Goal: Information Seeking & Learning: Learn about a topic

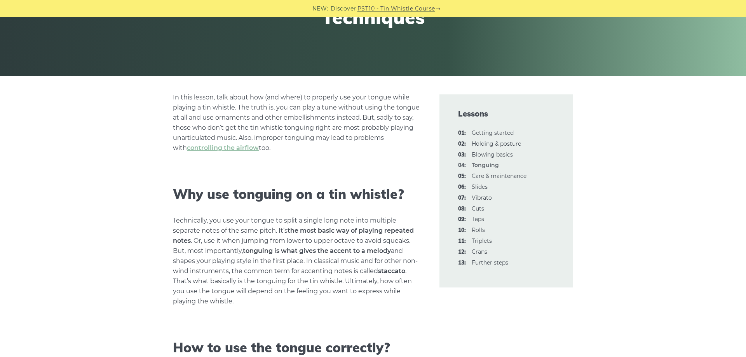
scroll to position [130, 0]
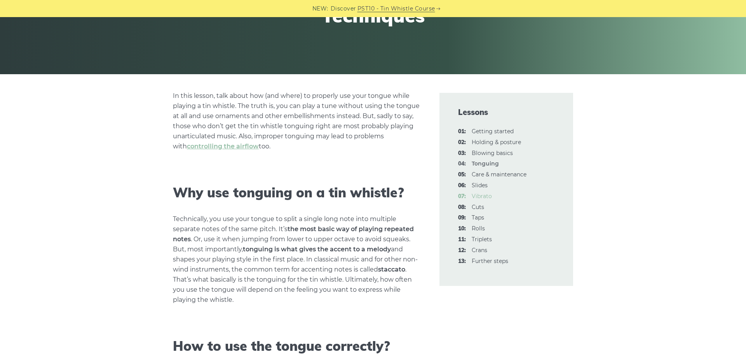
click at [486, 198] on link "07: Vibrato" at bounding box center [482, 196] width 20 height 7
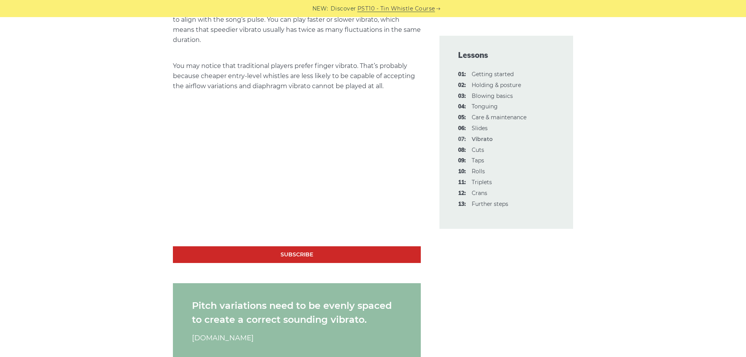
scroll to position [674, 0]
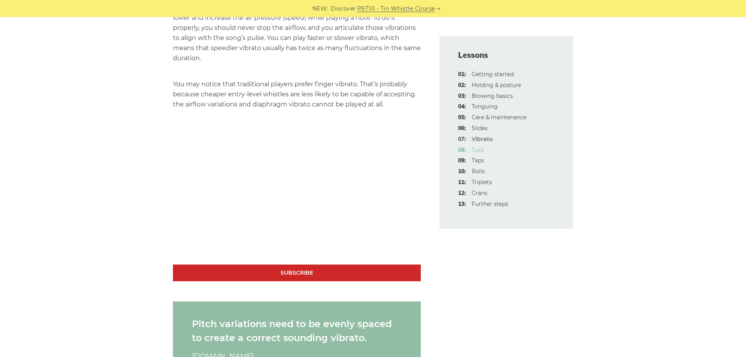
click at [482, 152] on link "08: Cuts" at bounding box center [478, 150] width 12 height 7
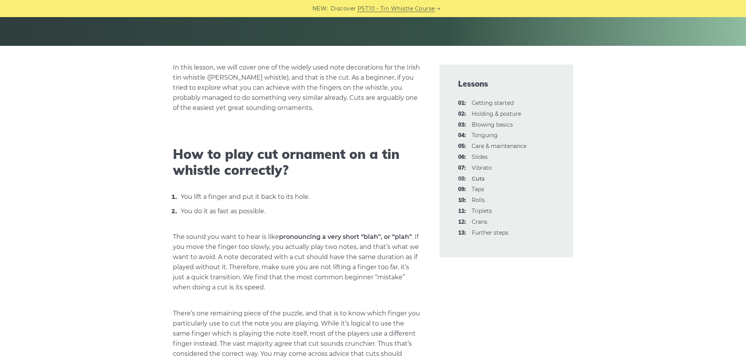
scroll to position [159, 0]
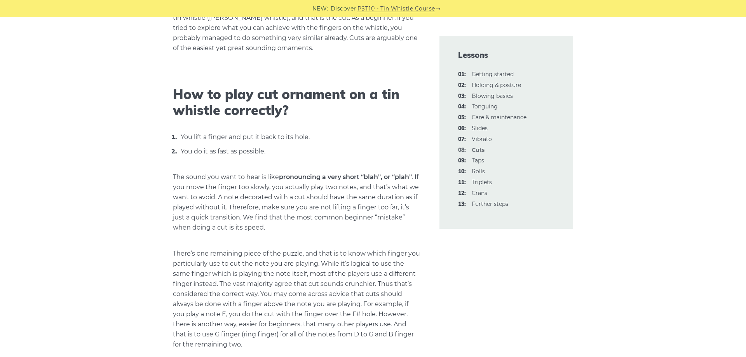
scroll to position [238, 0]
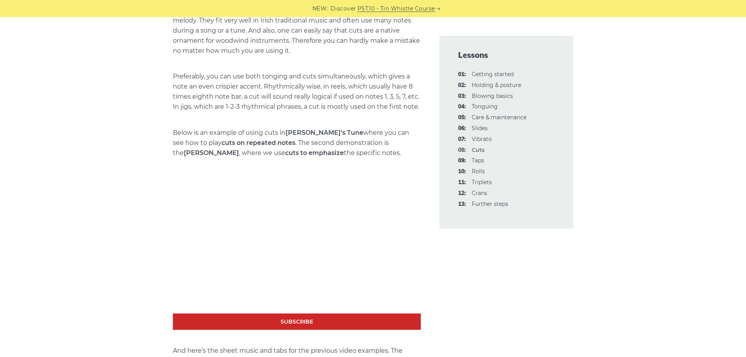
scroll to position [1189, 0]
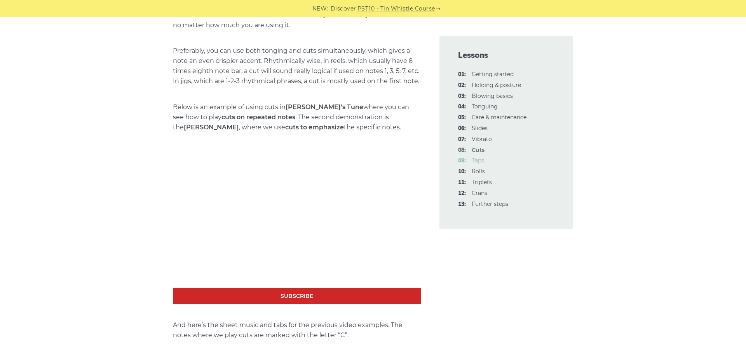
click at [480, 159] on link "09: Taps" at bounding box center [478, 160] width 12 height 7
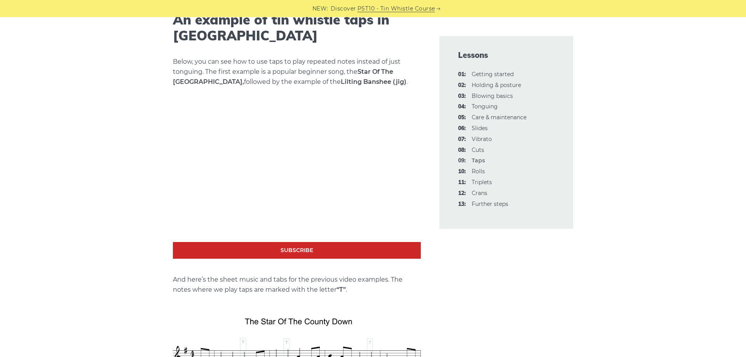
scroll to position [1130, 0]
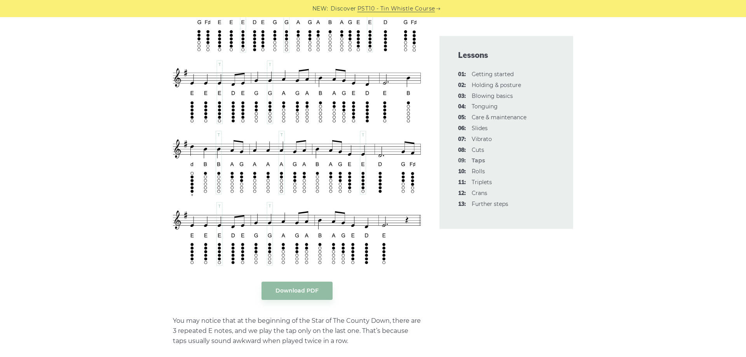
scroll to position [1441, 0]
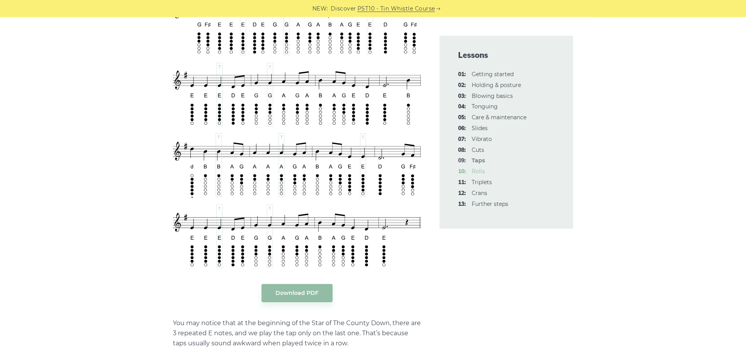
click at [475, 172] on link "10: Rolls" at bounding box center [478, 171] width 13 height 7
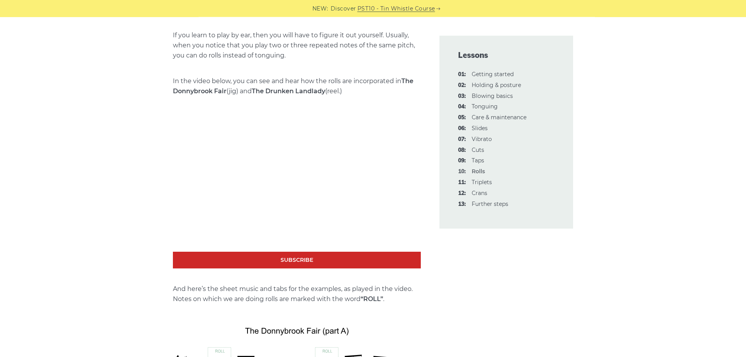
scroll to position [1037, 0]
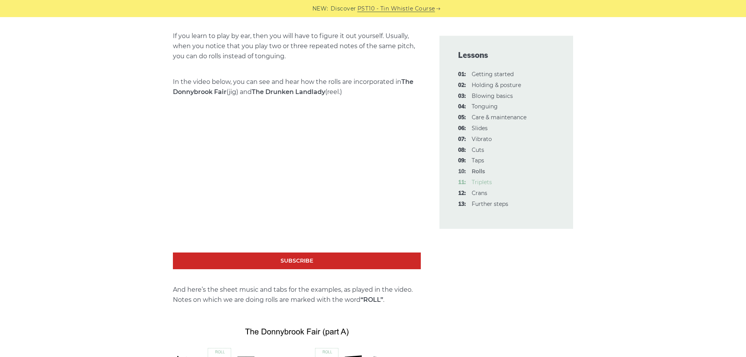
click at [488, 181] on link "11: Triplets" at bounding box center [482, 182] width 20 height 7
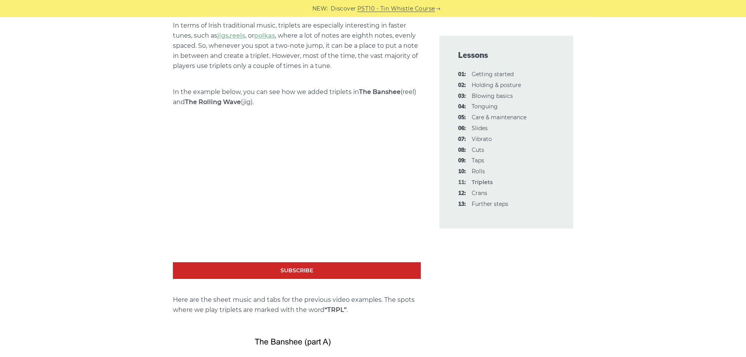
scroll to position [714, 0]
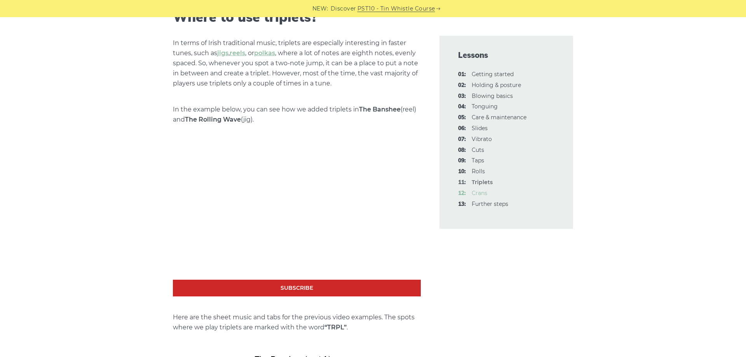
click at [481, 196] on link "12: Crans" at bounding box center [480, 193] width 16 height 7
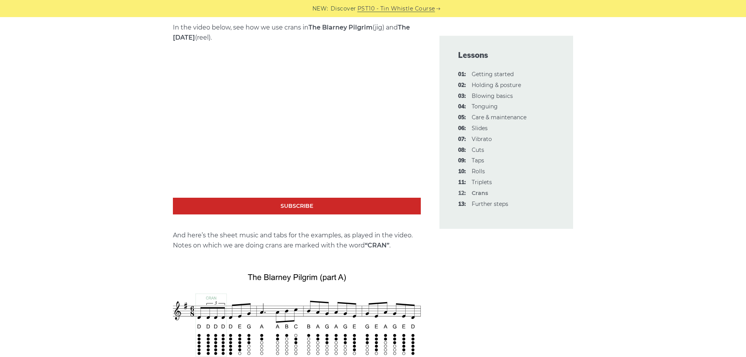
scroll to position [1427, 0]
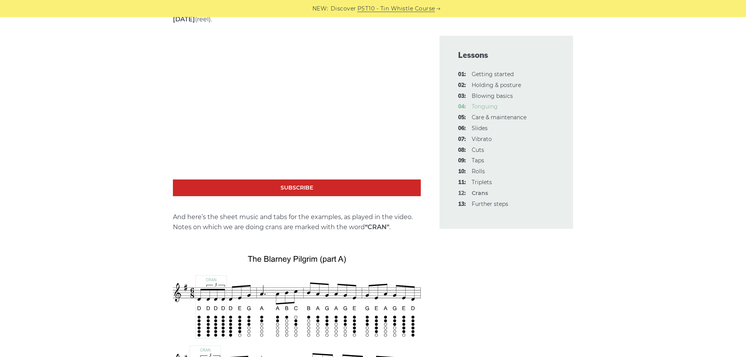
click at [487, 109] on link "04: Tonguing" at bounding box center [485, 106] width 26 height 7
